Goal: Transaction & Acquisition: Purchase product/service

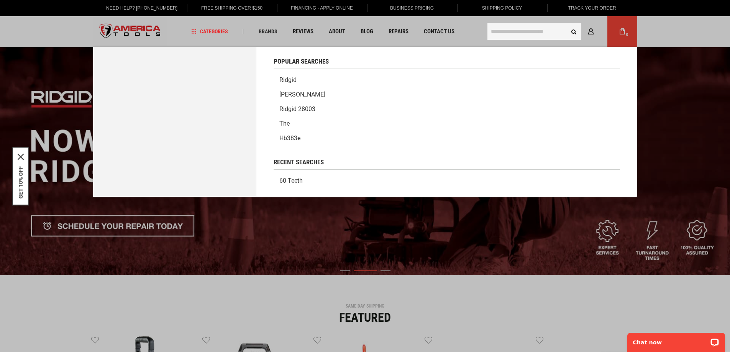
click at [508, 31] on input "text" at bounding box center [534, 31] width 94 height 17
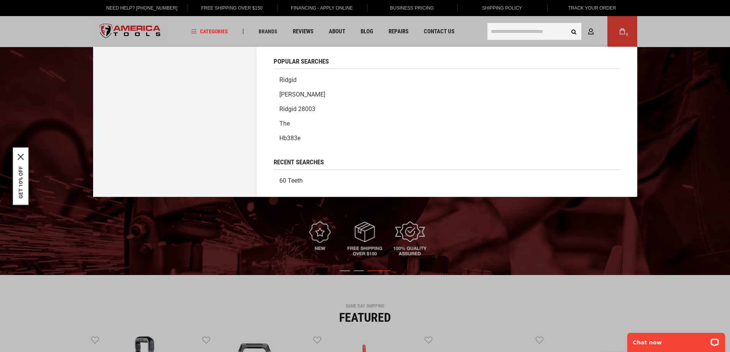
click at [445, 183] on link "60 teeth" at bounding box center [446, 180] width 346 height 15
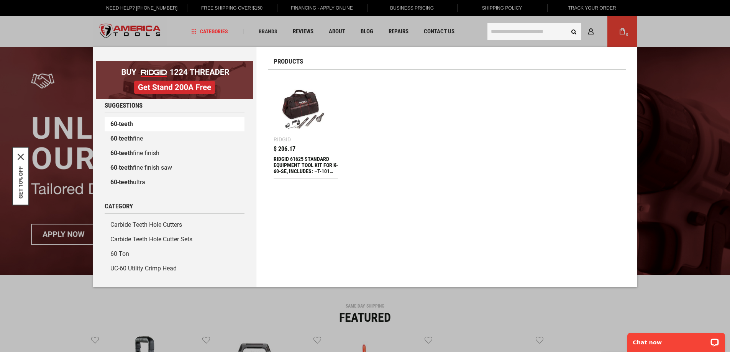
click at [159, 124] on link "60 - teeth" at bounding box center [175, 124] width 140 height 15
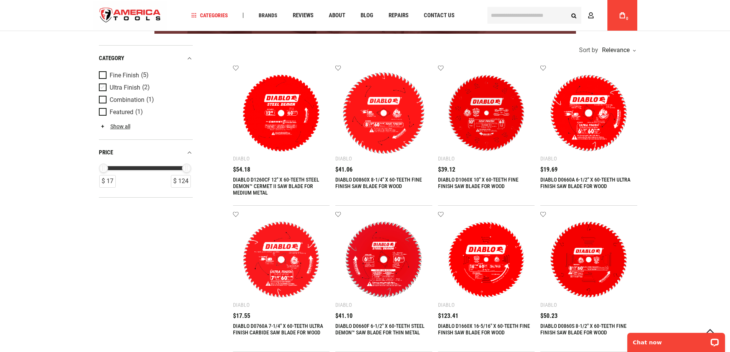
scroll to position [153, 0]
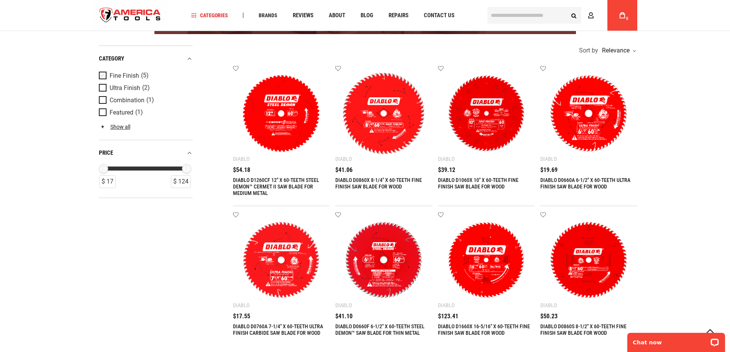
click at [103, 75] on span "Product Filters" at bounding box center [104, 76] width 11 height 8
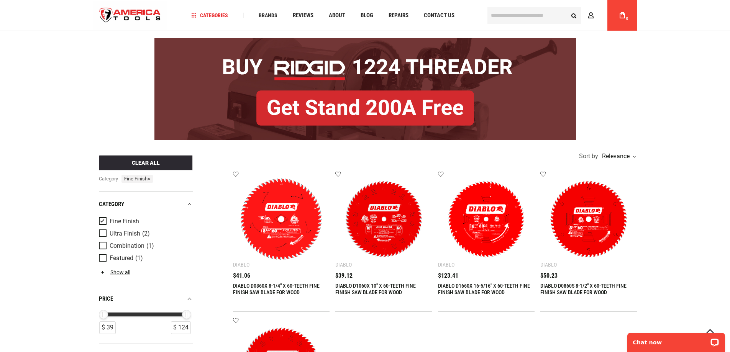
scroll to position [115, 0]
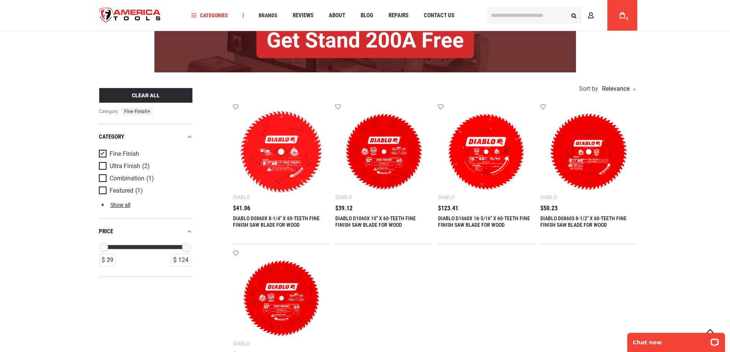
click at [105, 167] on span "Product Filters" at bounding box center [104, 166] width 11 height 8
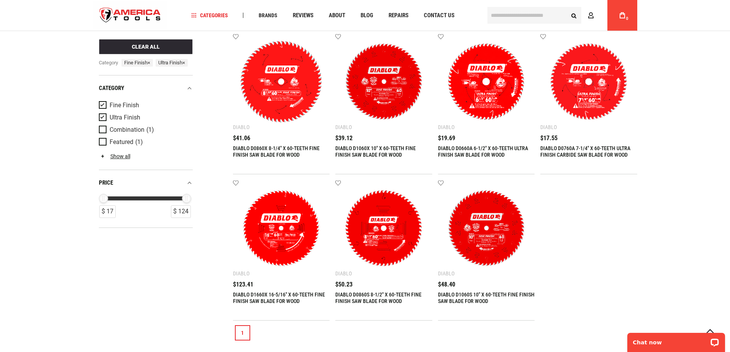
scroll to position [191, 0]
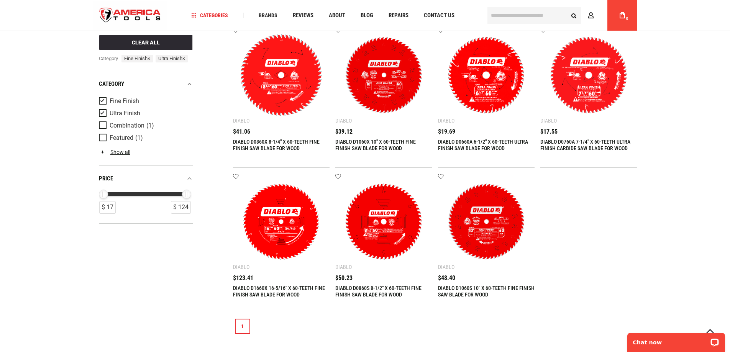
click at [102, 130] on span "Product Filters" at bounding box center [104, 126] width 11 height 8
